Goal: Task Accomplishment & Management: Complete application form

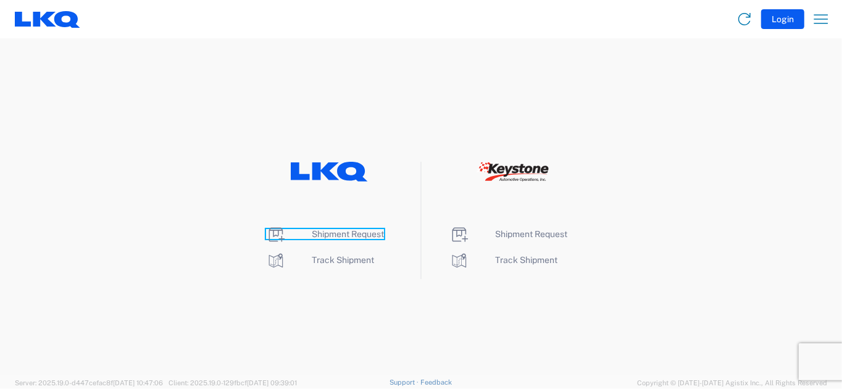
click at [343, 233] on span "Shipment Request" at bounding box center [348, 234] width 72 height 10
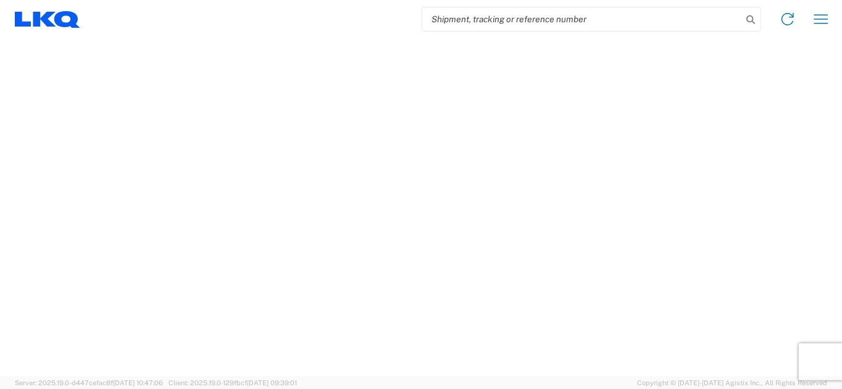
select select "FULL"
select select "LBS"
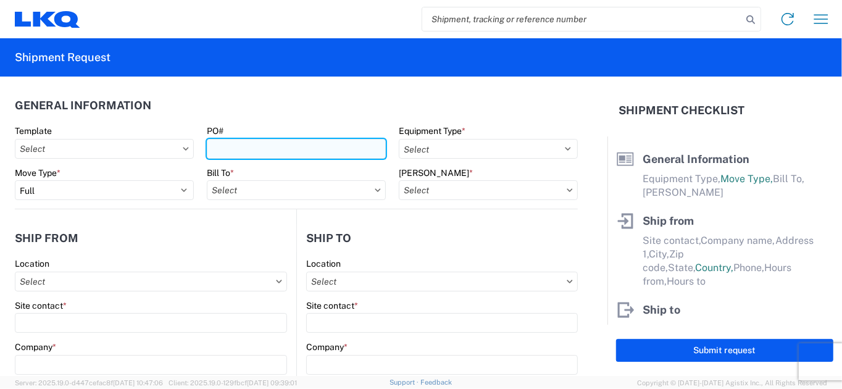
click at [259, 147] on input "PO#" at bounding box center [296, 149] width 179 height 20
type input "09182025"
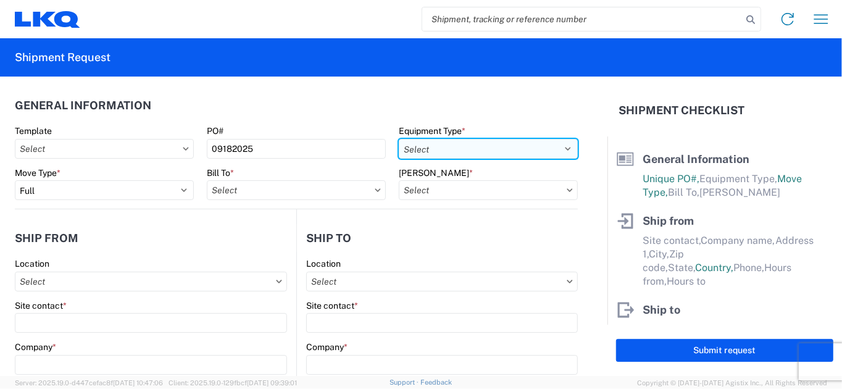
click at [455, 149] on select "Select 53’ Dry Van Flatbed Dropdeck (van) Lowboy (flatbed) Rail" at bounding box center [488, 149] width 179 height 20
select select "STDV"
click at [399, 139] on select "Select 53’ Dry Van Flatbed Dropdeck (van) Lowboy (flatbed) Rail" at bounding box center [488, 149] width 179 height 20
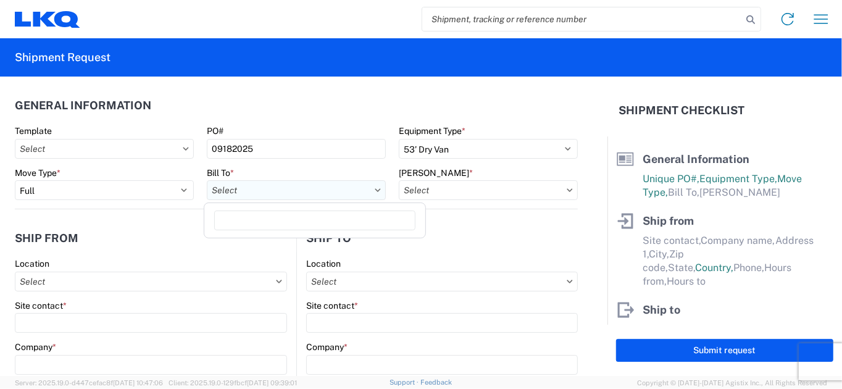
click at [285, 194] on input "text" at bounding box center [296, 190] width 179 height 20
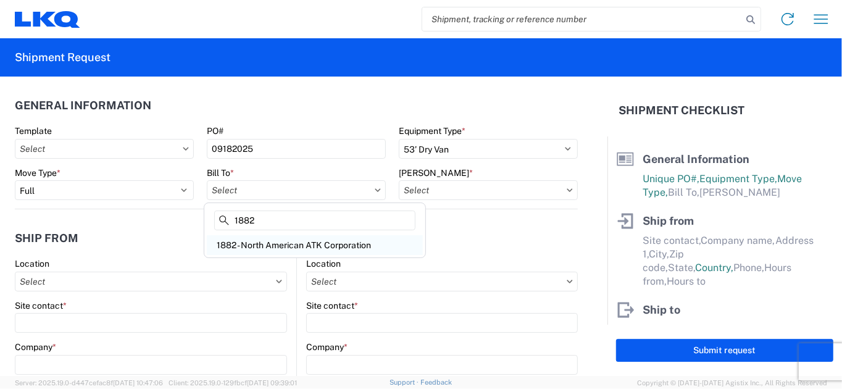
type input "1882"
click at [301, 244] on div "1882 - North American ATK Corporation" at bounding box center [315, 245] width 216 height 20
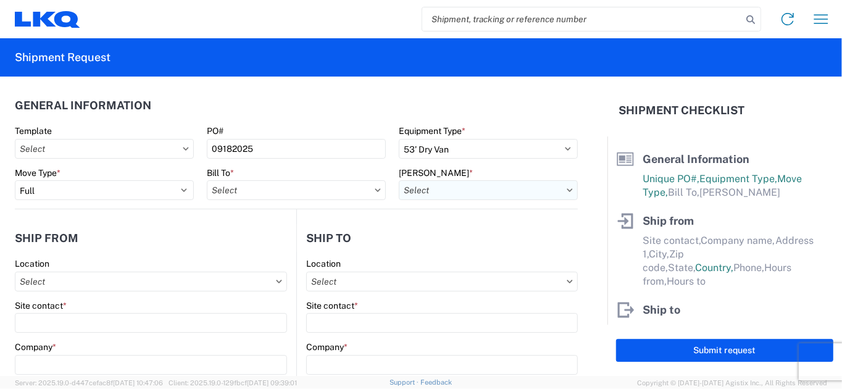
type input "1882 - North American ATK Corporation"
click at [462, 189] on input "text" at bounding box center [488, 190] width 179 height 20
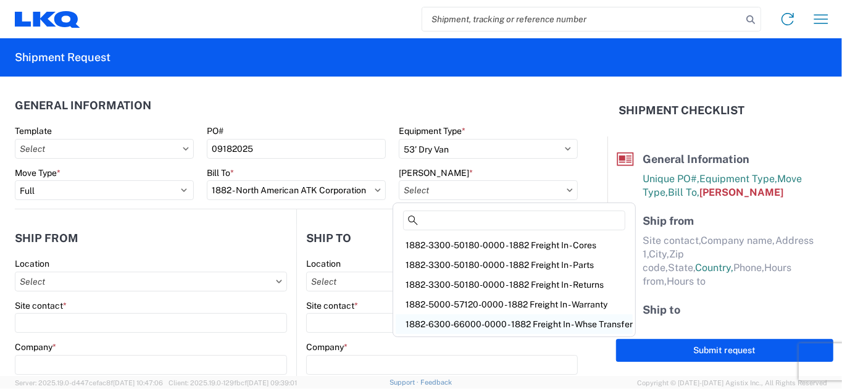
click at [471, 322] on div "1882-6300-66000-0000 - 1882 Freight In - Whse Transfer" at bounding box center [514, 324] width 237 height 20
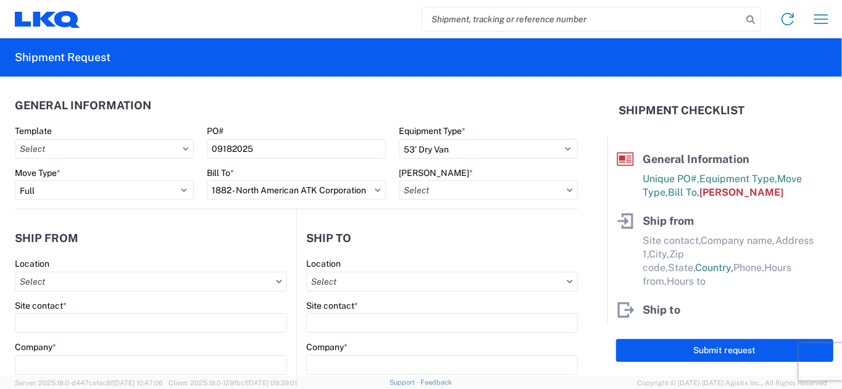
type input "1882-6300-66000-0000 - 1882 Freight In - Whse Transfer"
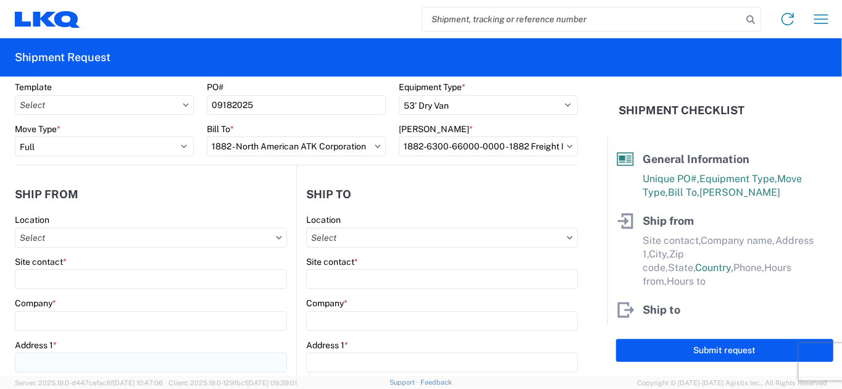
scroll to position [123, 0]
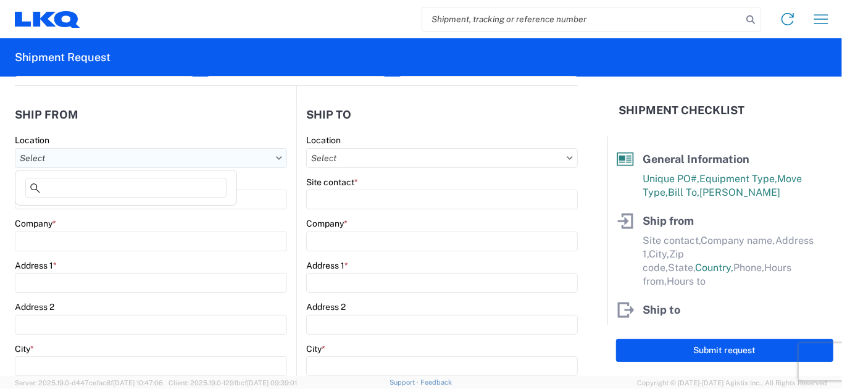
click at [98, 161] on input "text" at bounding box center [151, 158] width 272 height 20
type input "1891"
click at [94, 217] on div "1891 - Yamato Engine Specialists" at bounding box center [126, 212] width 216 height 20
type input "1891 - Yamato Engine Specialists"
type input "[PERSON_NAME]"
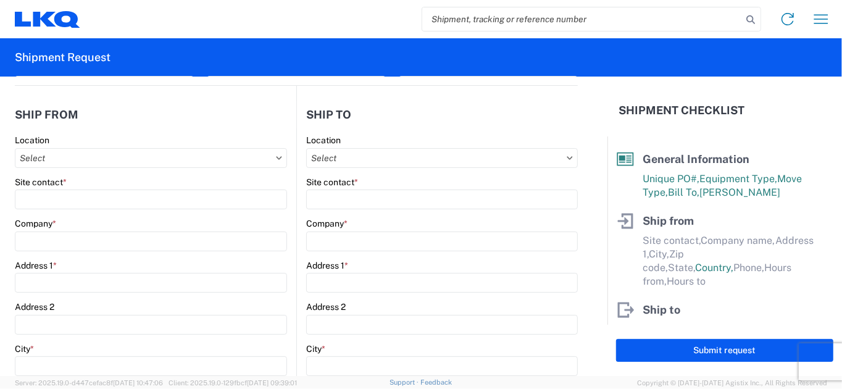
type input "LKQ Corporation"
type input "[STREET_ADDRESS]"
type input "Bellingham"
type input "98226"
select select "WA"
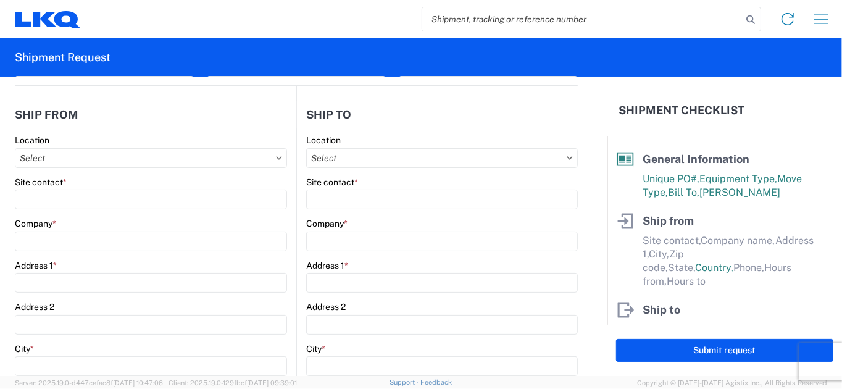
select select "US"
type input "[EMAIL_ADDRESS][DOMAIN_NAME]"
type input "13:00"
type input "15:00"
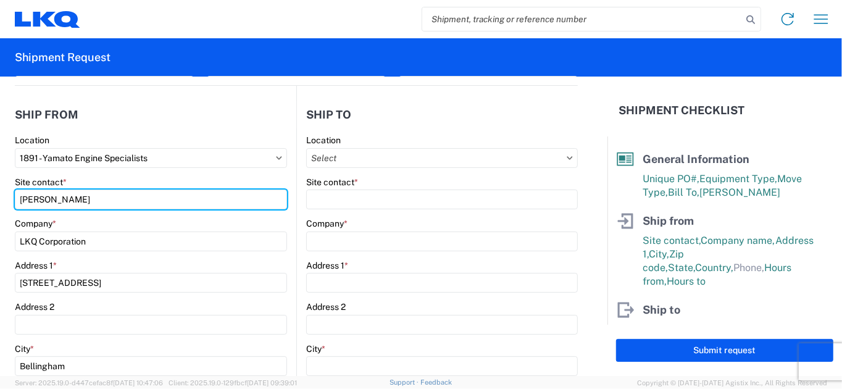
drag, startPoint x: 112, startPoint y: 199, endPoint x: -21, endPoint y: 199, distance: 133.4
click at [0, 199] on html "Home Shipment request Shipment tracking Shipment Request General Information Te…" at bounding box center [421, 194] width 842 height 389
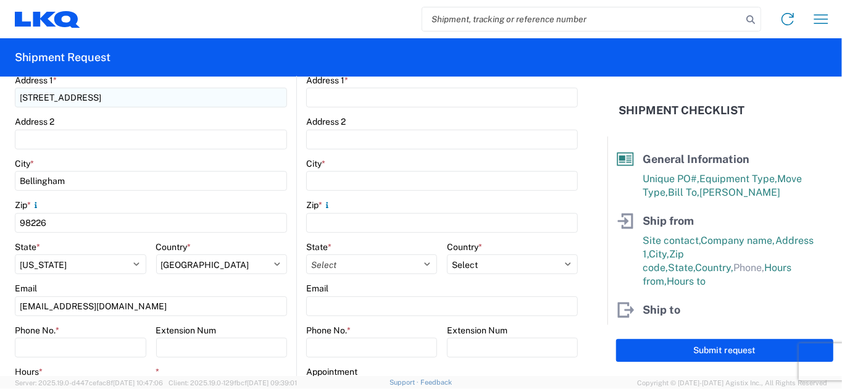
scroll to position [370, 0]
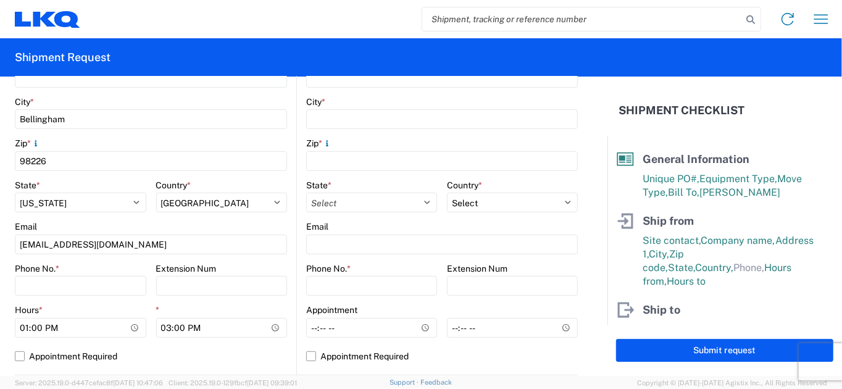
type input "[PERSON_NAME]"
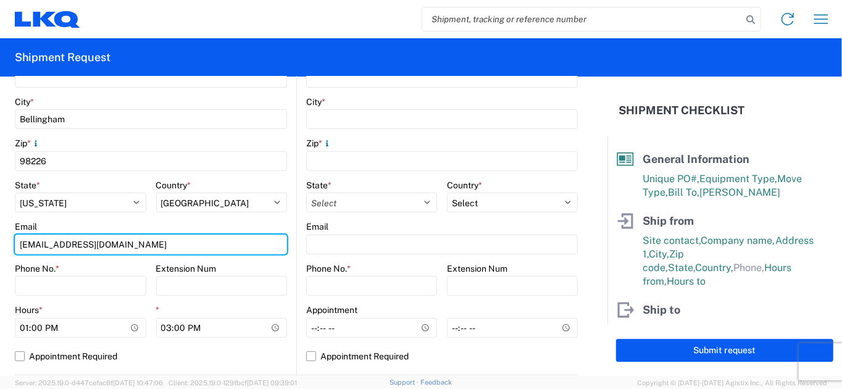
drag, startPoint x: 135, startPoint y: 253, endPoint x: 12, endPoint y: 255, distance: 122.9
click at [12, 255] on form "General Information Template PO# 09182025 Equipment Type * Select 53’ Dry Van F…" at bounding box center [303, 226] width 607 height 299
type input "[EMAIL_ADDRESS][DOMAIN_NAME]"
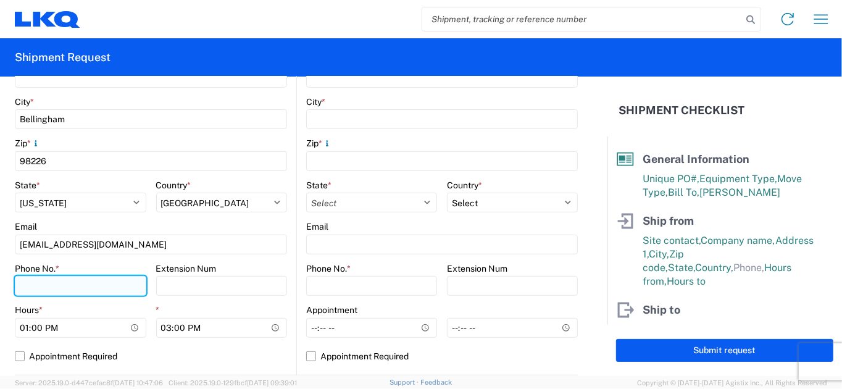
click at [50, 292] on input "Phone No. *" at bounding box center [80, 286] width 131 height 20
type input "[PHONE_NUMBER]"
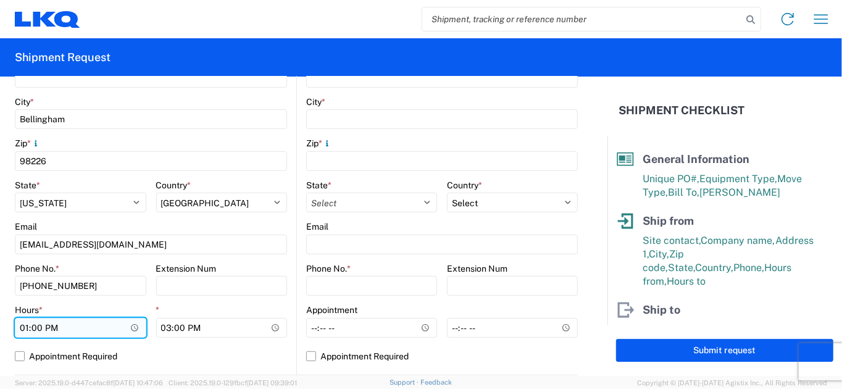
click at [20, 330] on input "13:00" at bounding box center [80, 328] width 131 height 20
click at [48, 327] on input "21:00" at bounding box center [80, 328] width 131 height 20
type input "09:00"
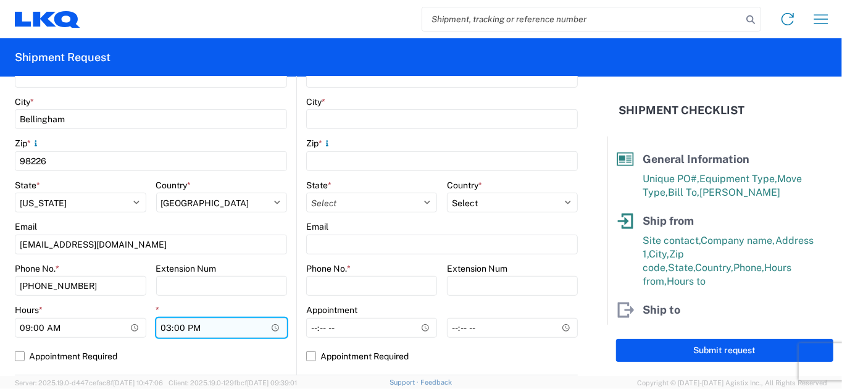
click at [161, 326] on input "15:00" at bounding box center [221, 328] width 131 height 20
type input "12:00"
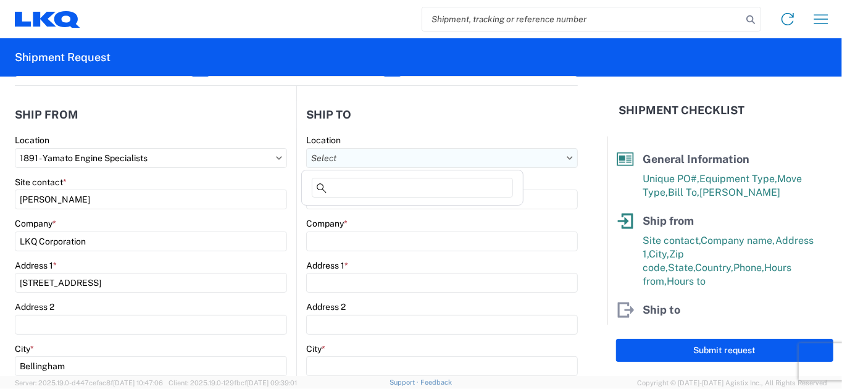
click at [391, 159] on input "text" at bounding box center [442, 158] width 272 height 20
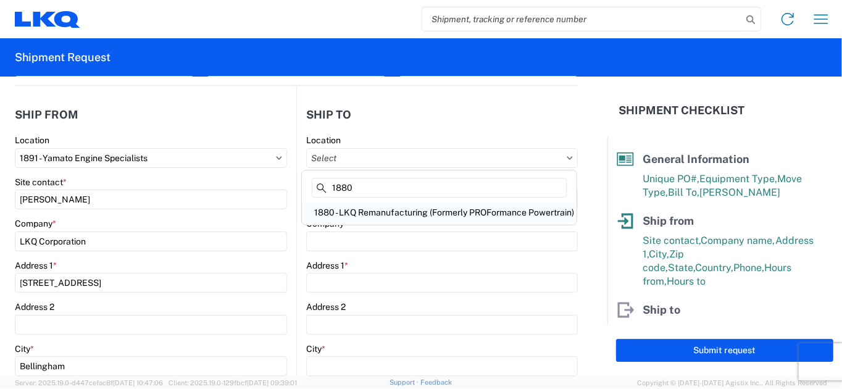
type input "1880"
click at [391, 208] on div "1880 - LKQ Remanufacturing (Formerly PROFormance Powertrain)" at bounding box center [439, 212] width 270 height 20
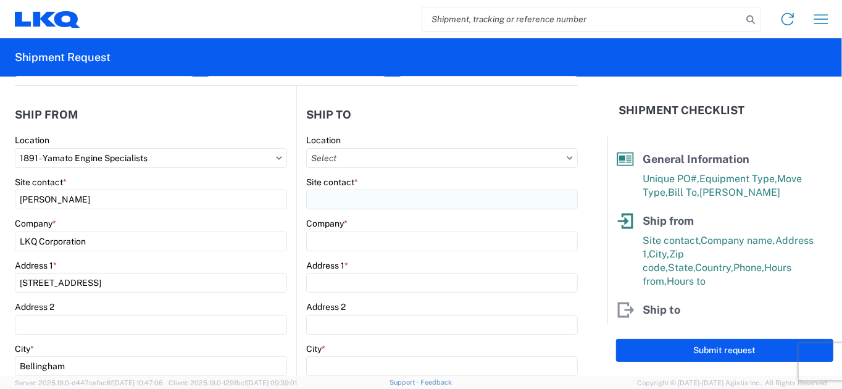
type input "1880 - LKQ Remanufacturing (Formerly PROFormance Powertrain)"
type input "LKQ Corporation"
type input "[STREET_ADDRESS]"
type input "[GEOGRAPHIC_DATA]"
type input "65803"
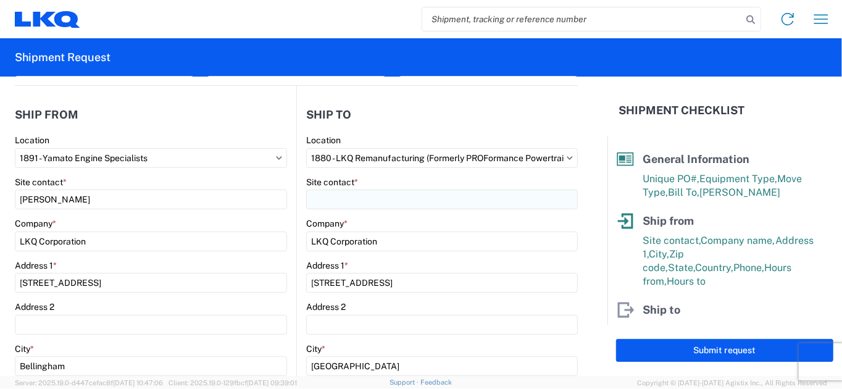
select select "US"
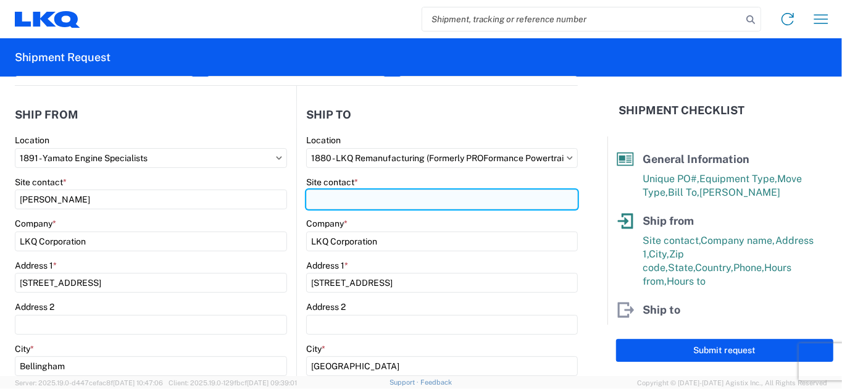
click at [375, 199] on input "Site contact *" at bounding box center [442, 200] width 272 height 20
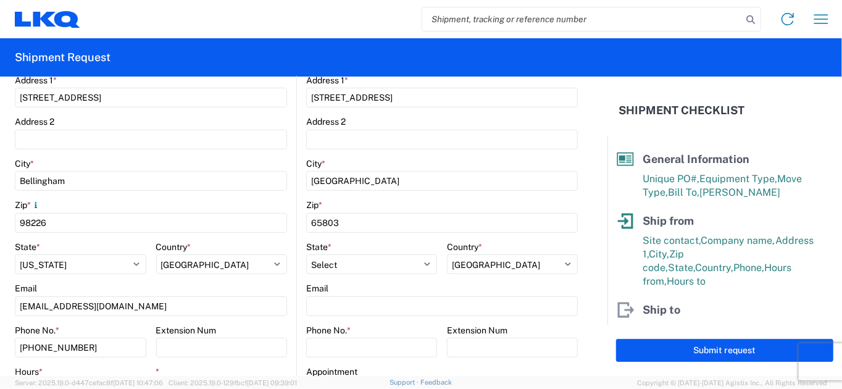
scroll to position [432, 0]
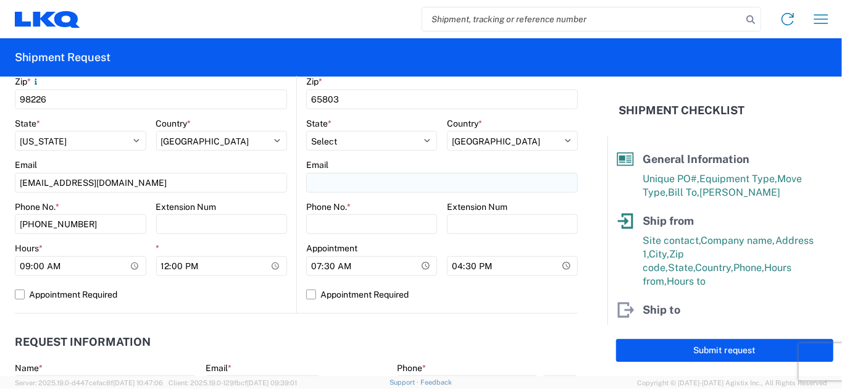
type input "[PERSON_NAME]"
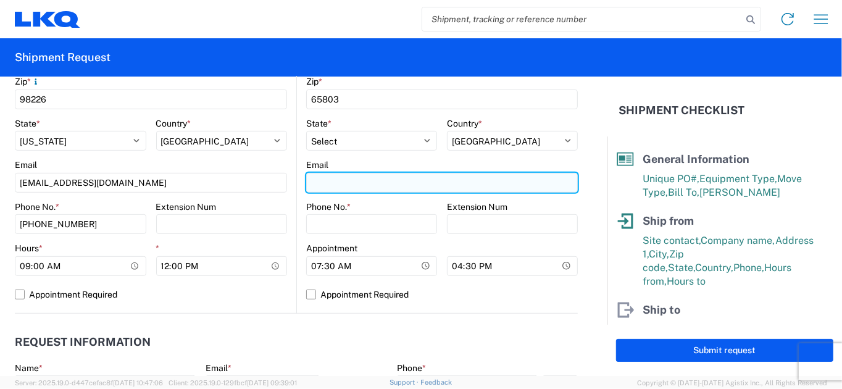
click at [335, 186] on input "Email" at bounding box center [442, 183] width 272 height 20
type input "[EMAIL_ADDRESS][DOMAIN_NAME]"
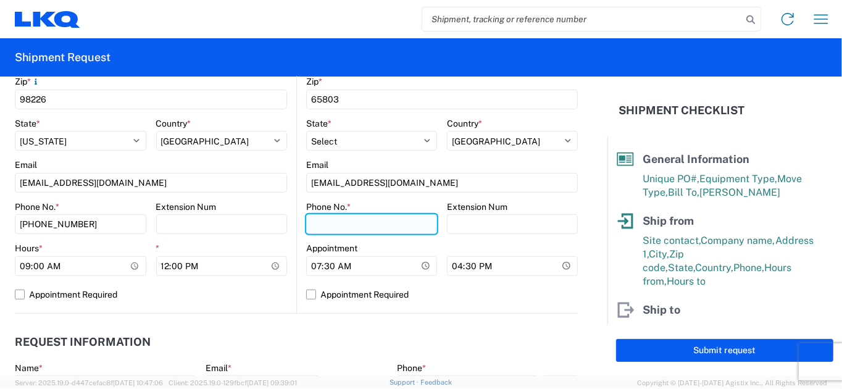
click at [333, 217] on input "Phone No. *" at bounding box center [371, 224] width 131 height 20
type input "[PHONE_NUMBER]"
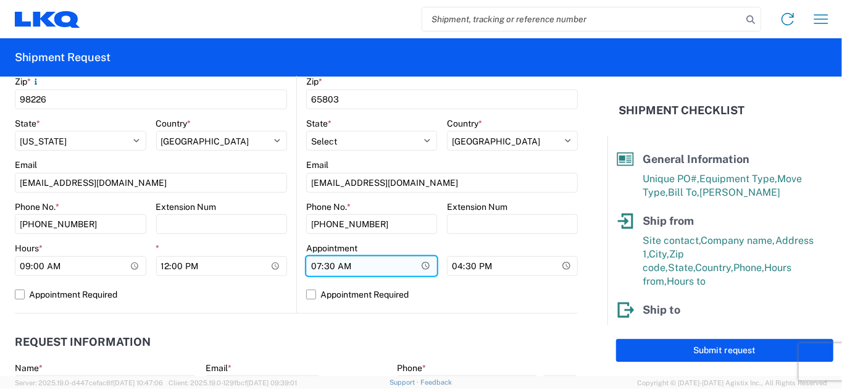
click at [311, 269] on input "07:30" at bounding box center [371, 266] width 131 height 20
click at [319, 265] on input "Hours *" at bounding box center [371, 266] width 131 height 20
click at [335, 265] on input "Hours *" at bounding box center [371, 266] width 131 height 20
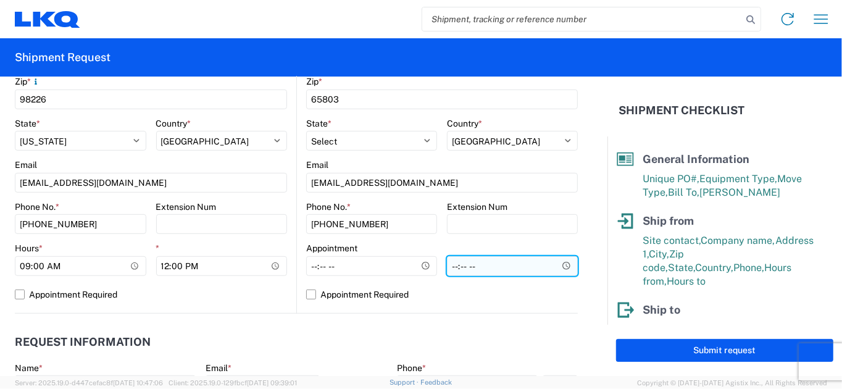
click at [451, 269] on input "*" at bounding box center [512, 266] width 131 height 20
click at [462, 267] on input "*" at bounding box center [512, 266] width 131 height 20
click at [467, 265] on input "*" at bounding box center [512, 266] width 131 height 20
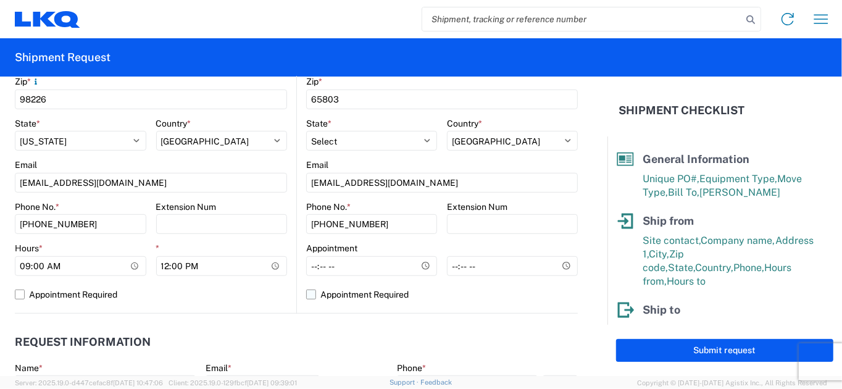
click at [311, 291] on label "Appointment Required" at bounding box center [442, 295] width 272 height 20
click at [0, 0] on input "Appointment Required" at bounding box center [0, 0] width 0 height 0
select select "US"
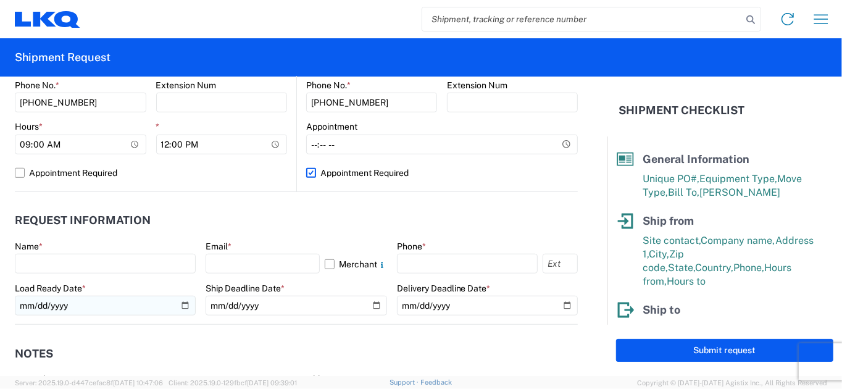
scroll to position [617, 0]
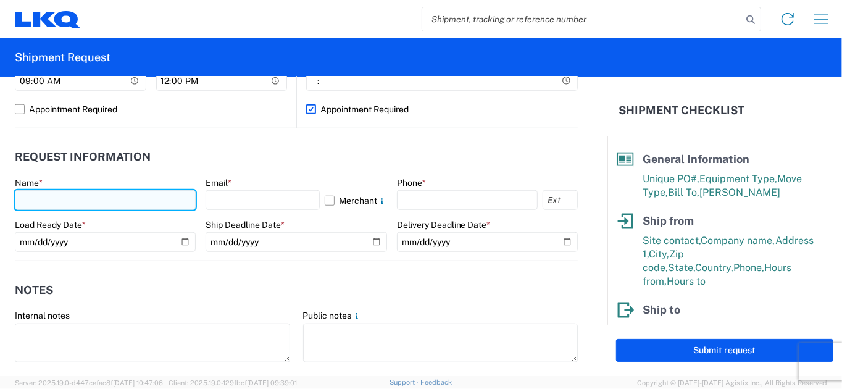
click at [45, 202] on input "text" at bounding box center [105, 200] width 181 height 20
type input "[PERSON_NAME]"
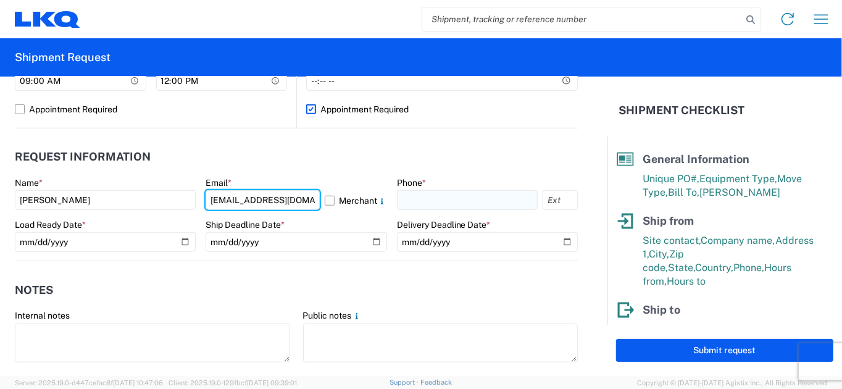
type input "[EMAIL_ADDRESS][DOMAIN_NAME]"
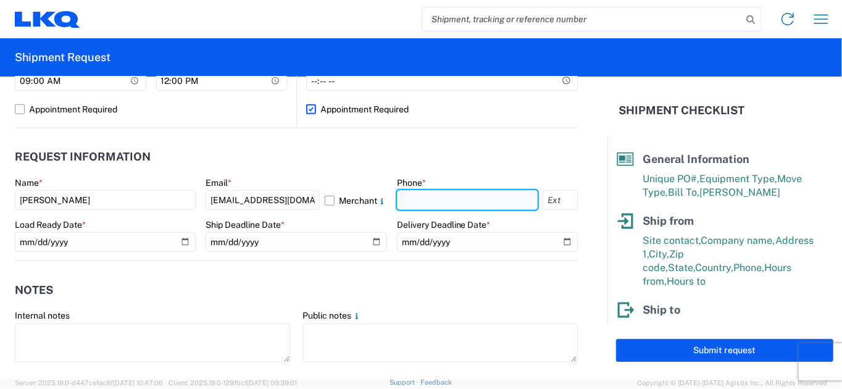
click at [422, 197] on input "text" at bounding box center [467, 200] width 141 height 20
type input "[PHONE_NUMBER]"
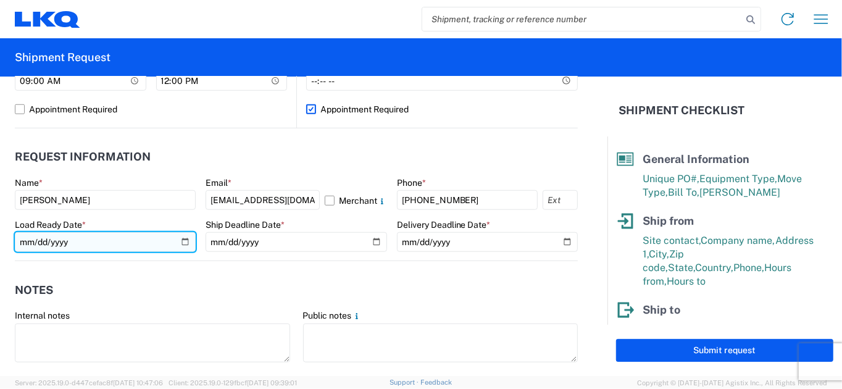
click at [112, 244] on input "date" at bounding box center [105, 242] width 181 height 20
click at [181, 243] on input "date" at bounding box center [105, 242] width 181 height 20
type input "[DATE]"
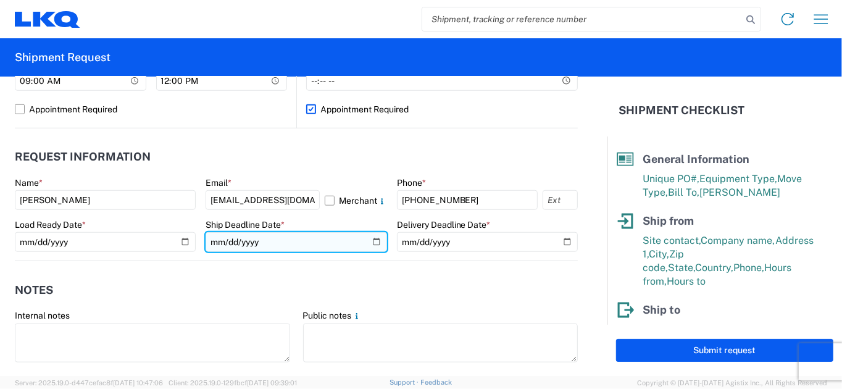
click at [374, 243] on input "date" at bounding box center [296, 242] width 181 height 20
type input "[DATE]"
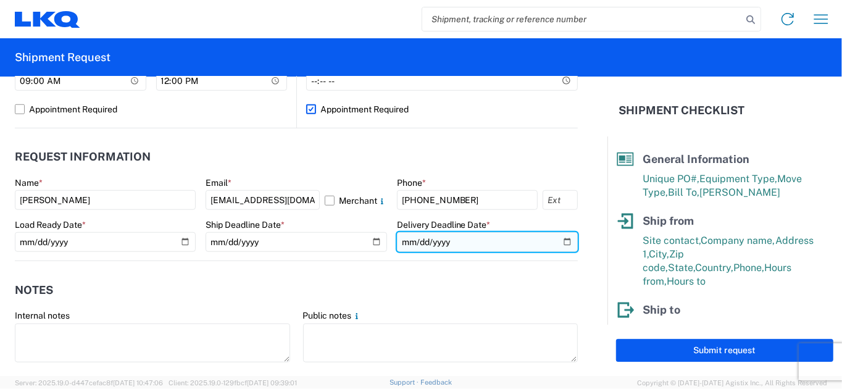
click at [561, 240] on input "date" at bounding box center [487, 242] width 181 height 20
type input "[DATE]"
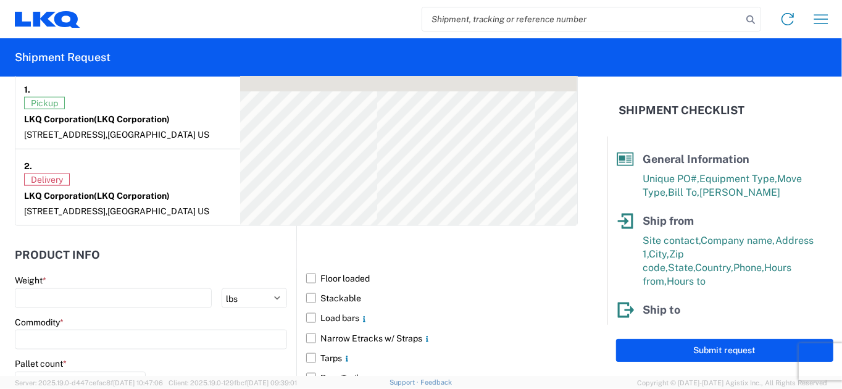
scroll to position [1050, 0]
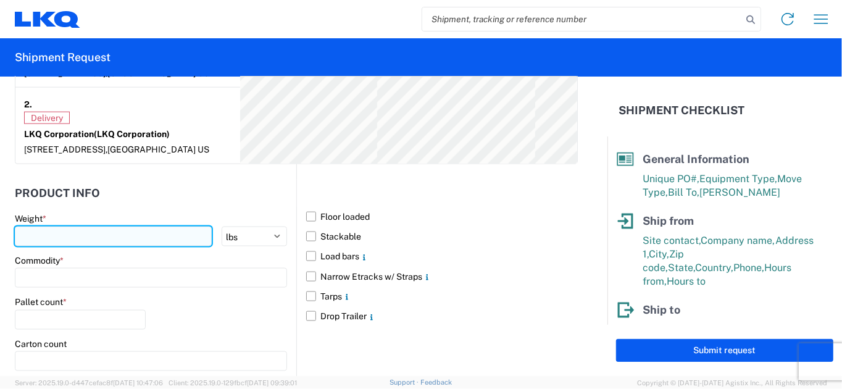
click at [79, 240] on input "number" at bounding box center [113, 237] width 197 height 20
type input "40000"
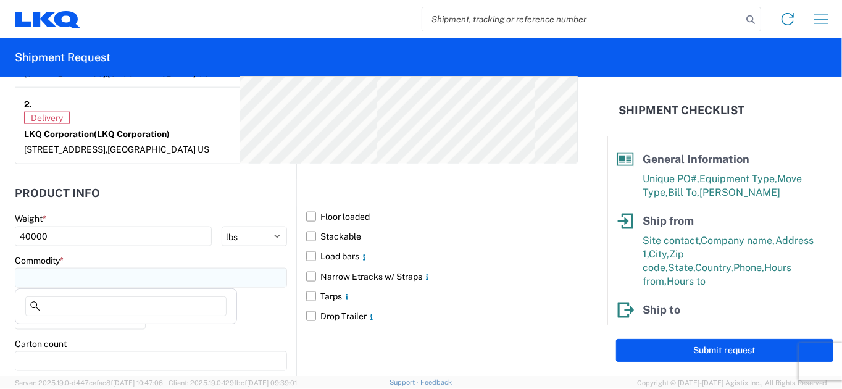
click at [105, 278] on input at bounding box center [151, 278] width 272 height 20
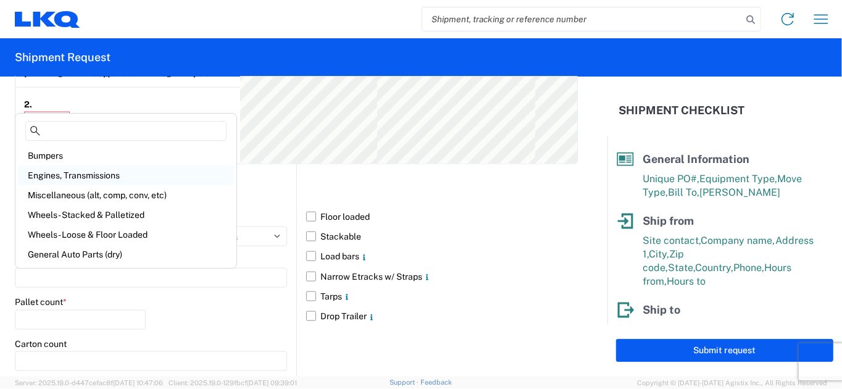
click at [82, 175] on div "Engines, Transmissions" at bounding box center [126, 175] width 216 height 20
type input "Engines, Transmissions"
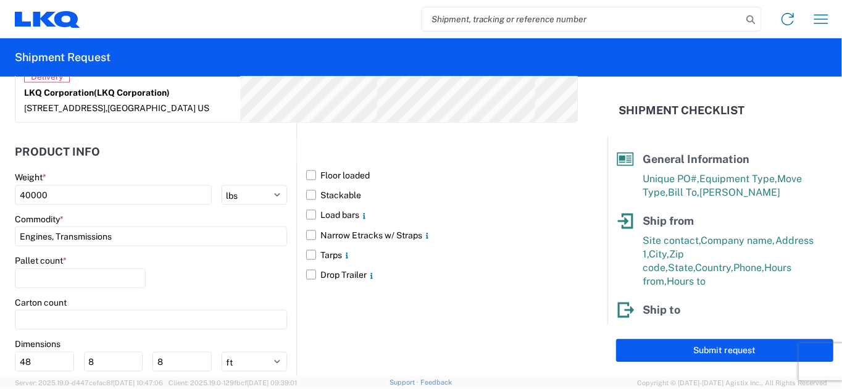
scroll to position [1111, 0]
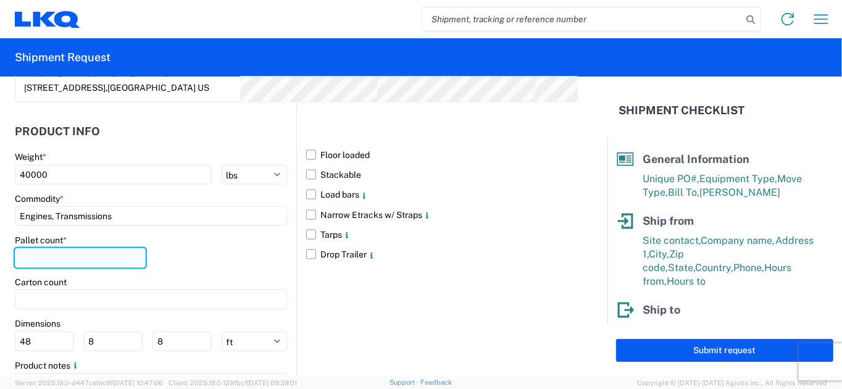
click at [82, 261] on input "number" at bounding box center [80, 258] width 131 height 20
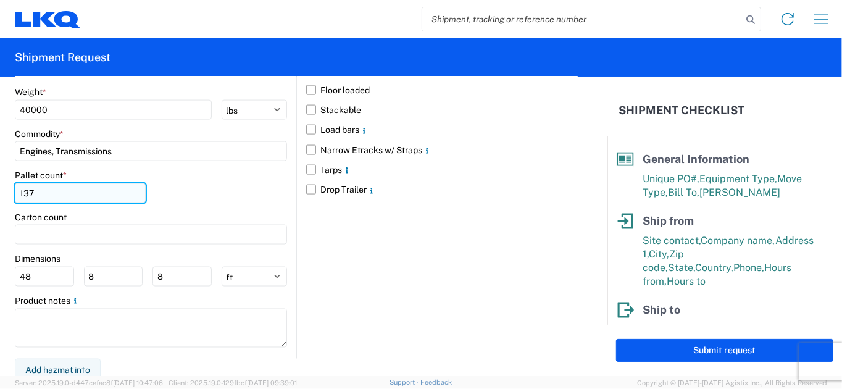
scroll to position [1178, 0]
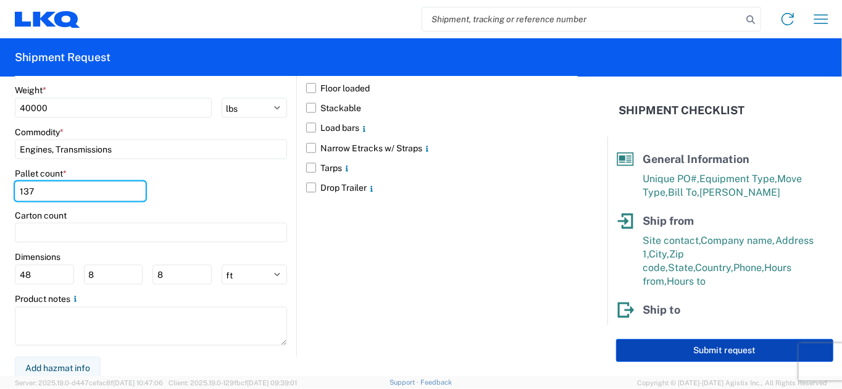
type input "137"
click at [712, 354] on button "Submit request" at bounding box center [724, 350] width 217 height 23
select select "US"
